Goal: Find specific page/section: Find specific page/section

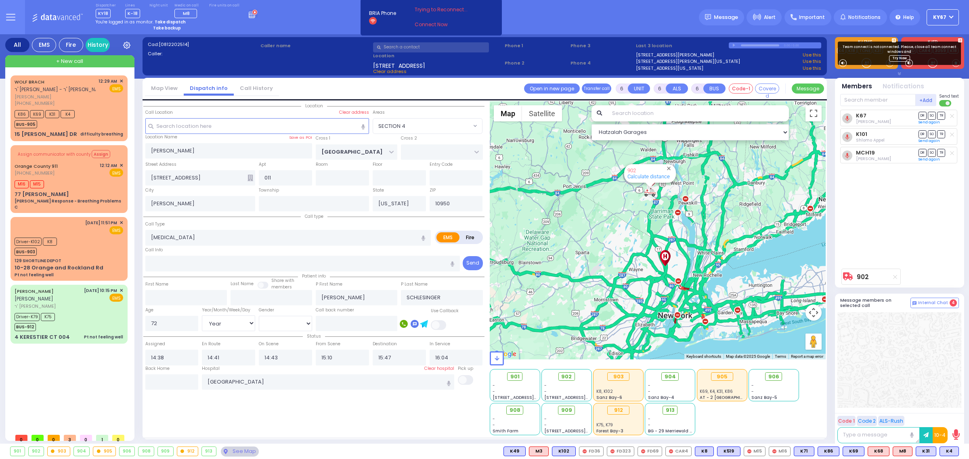
select select "SECTION 4"
select select "Year"
select select "[DEMOGRAPHIC_DATA]"
click at [13, 4] on button at bounding box center [10, 17] width 29 height 34
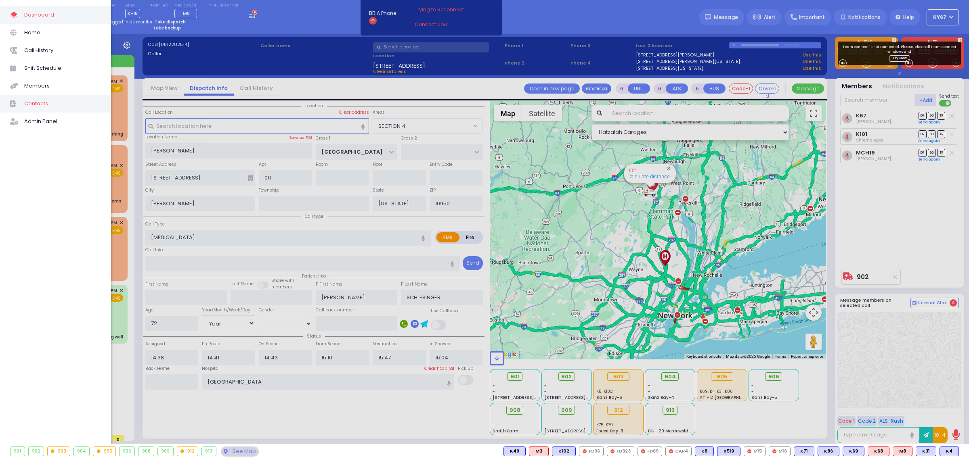
click at [41, 104] on span "Contacts" at bounding box center [62, 104] width 77 height 10
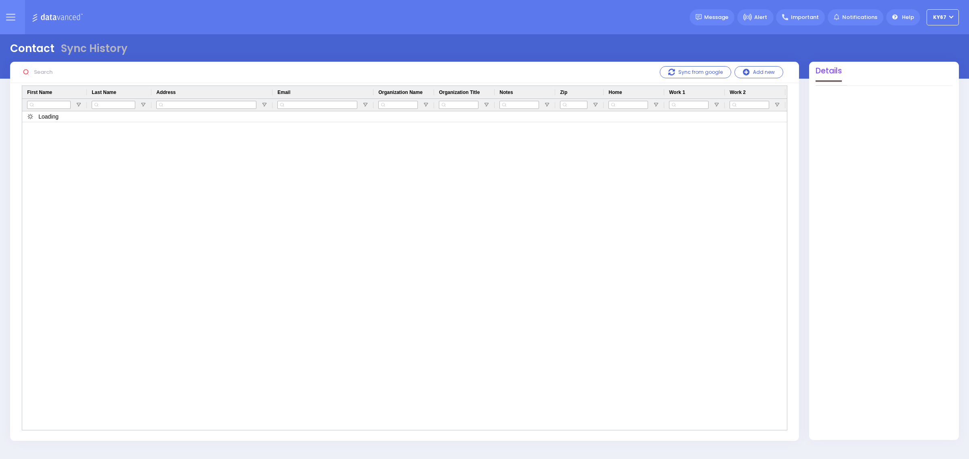
click at [67, 73] on input "text" at bounding box center [91, 72] width 121 height 15
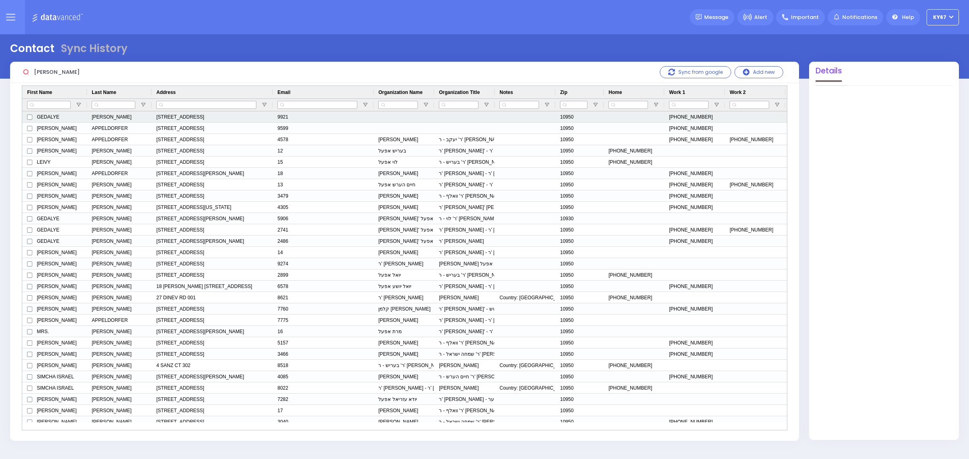
type input "appel"
click at [68, 115] on div "GEDALYE" at bounding box center [54, 116] width 65 height 11
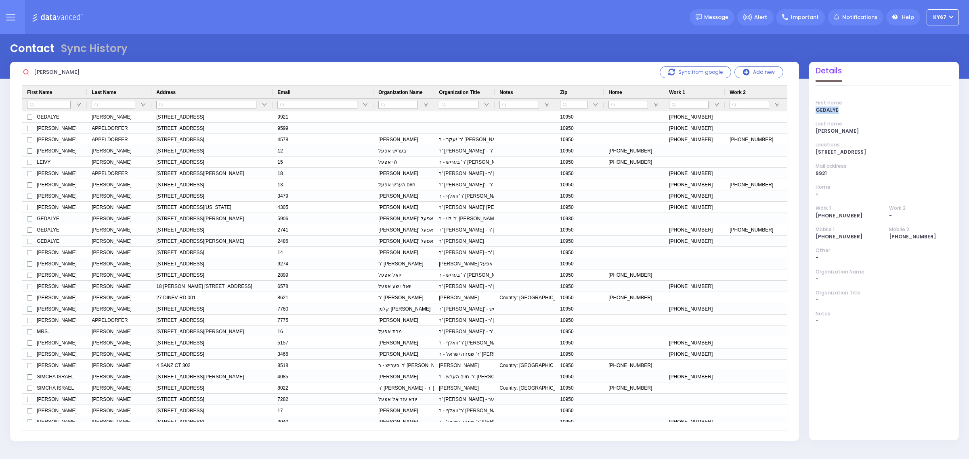
drag, startPoint x: 837, startPoint y: 110, endPoint x: 816, endPoint y: 112, distance: 21.1
click at [816, 112] on div "GEDALYE" at bounding box center [884, 110] width 136 height 7
copy div "GEDALYE"
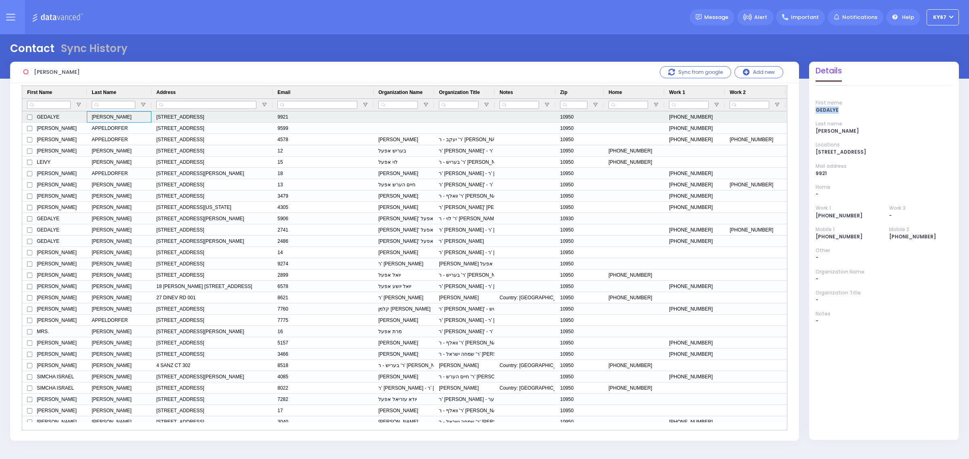
click at [116, 119] on div "APPEL" at bounding box center [119, 116] width 65 height 11
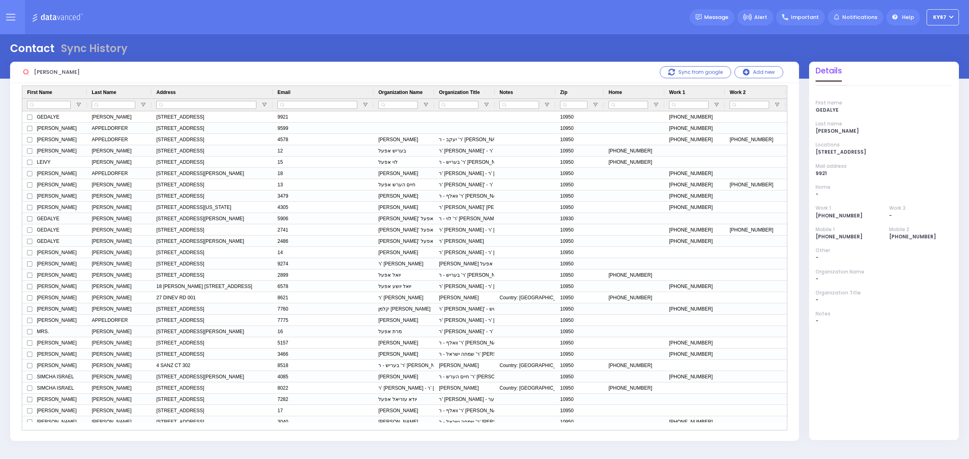
drag, startPoint x: 855, startPoint y: 134, endPoint x: 832, endPoint y: 128, distance: 23.5
click at [832, 128] on div "APPEL" at bounding box center [884, 131] width 136 height 7
drag, startPoint x: 832, startPoint y: 128, endPoint x: 816, endPoint y: 133, distance: 17.0
click at [816, 133] on div "APPEL" at bounding box center [884, 131] width 136 height 7
copy div "APPEL"
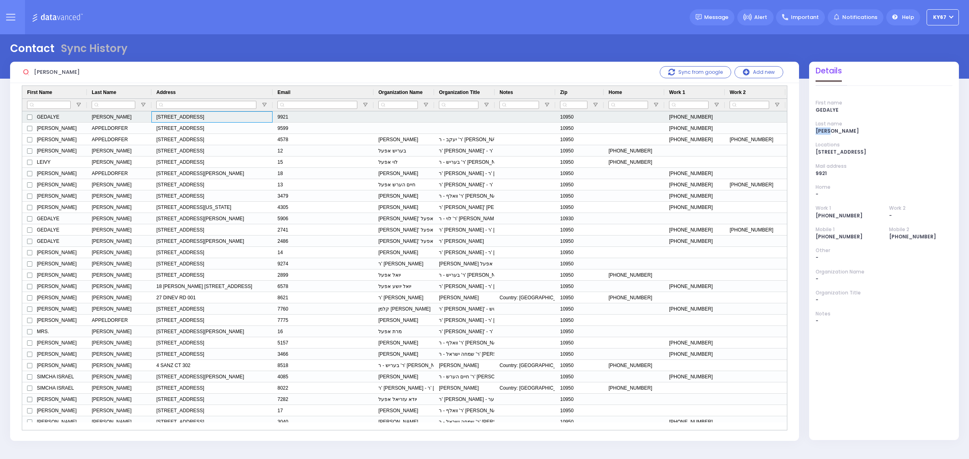
click at [187, 116] on div "8 D A WIEDER BLVD 301 MONROE, NY 10950" at bounding box center [211, 116] width 121 height 11
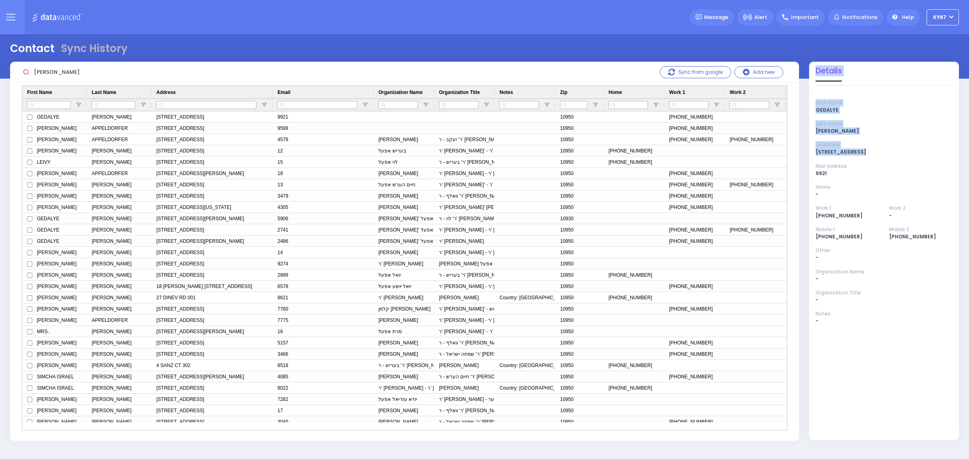
drag, startPoint x: 859, startPoint y: 151, endPoint x: 789, endPoint y: 153, distance: 69.5
click at [789, 153] on div "Contact Sync History appel Sync from google Add new 12" at bounding box center [484, 240] width 959 height 413
click at [845, 154] on div "8 D A WIEDER BLVD 301 MONROE, NY 10950" at bounding box center [884, 152] width 136 height 7
drag, startPoint x: 860, startPoint y: 151, endPoint x: 812, endPoint y: 151, distance: 48.5
click at [812, 151] on div "First name GEDALYE Last name APPEL Locations 8 D A WIEDER BLVD 301 MONROE, NY 1…" at bounding box center [884, 212] width 150 height 239
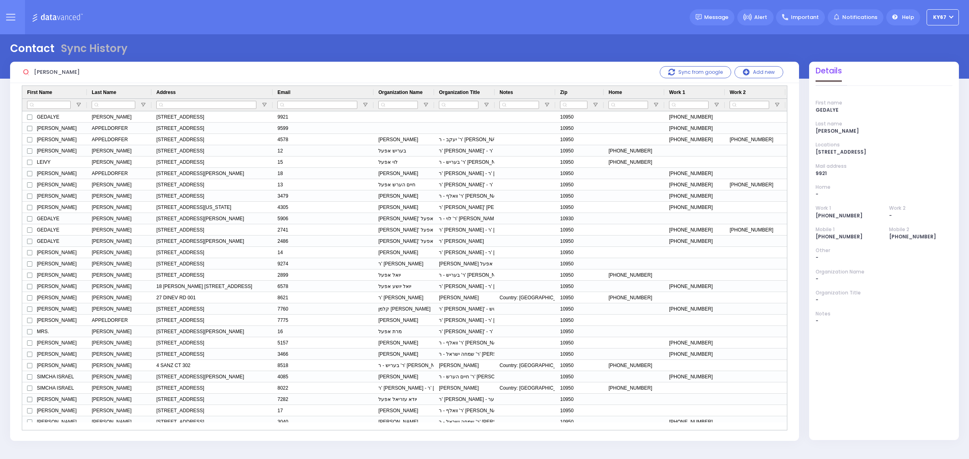
copy div "8 D A WIEDER BLVD"
click at [17, 10] on button at bounding box center [10, 17] width 29 height 34
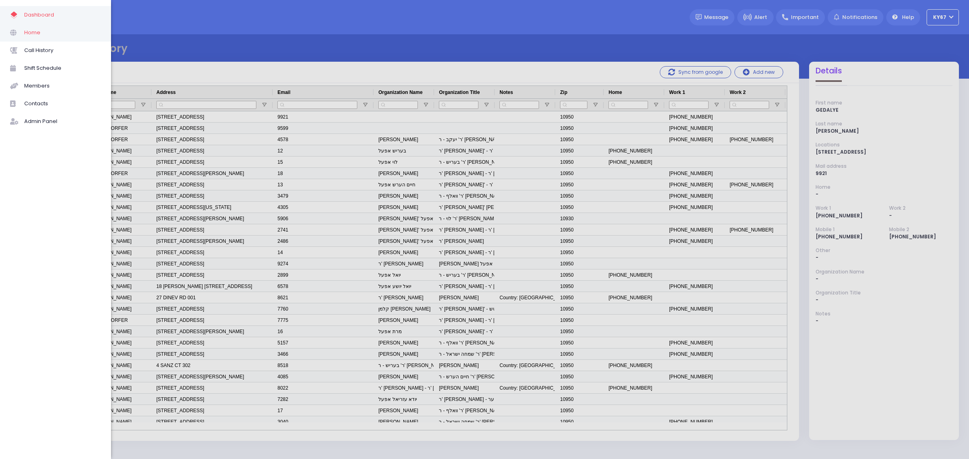
click at [34, 30] on span "Home" at bounding box center [62, 32] width 77 height 10
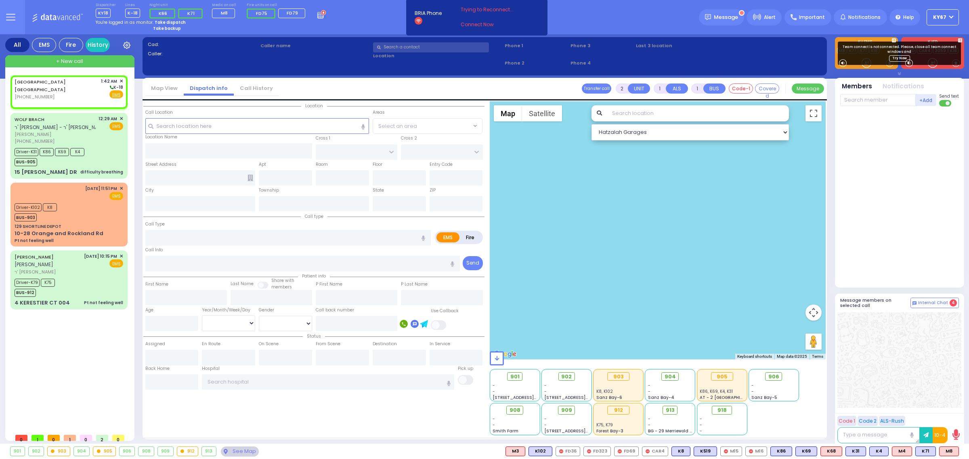
select select
radio input "true"
select select
type input "01:42"
select select "Hatzalah Garages"
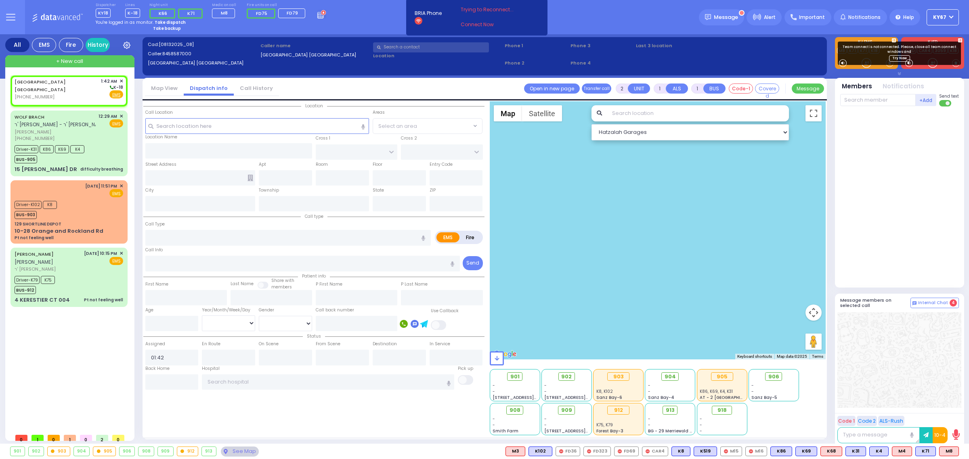
select select
radio input "true"
select select
select select "Hatzalah Garages"
select select
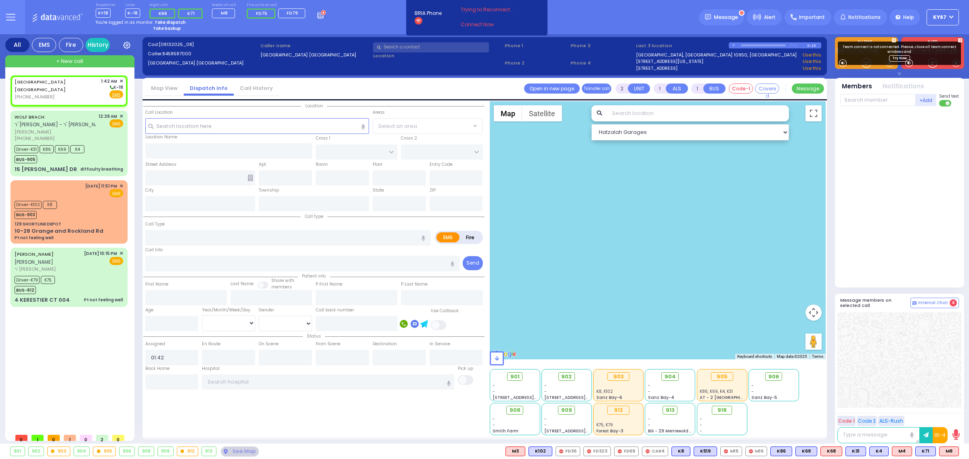
radio input "true"
select select
select select "Hatzalah Garages"
